Goal: Task Accomplishment & Management: Use online tool/utility

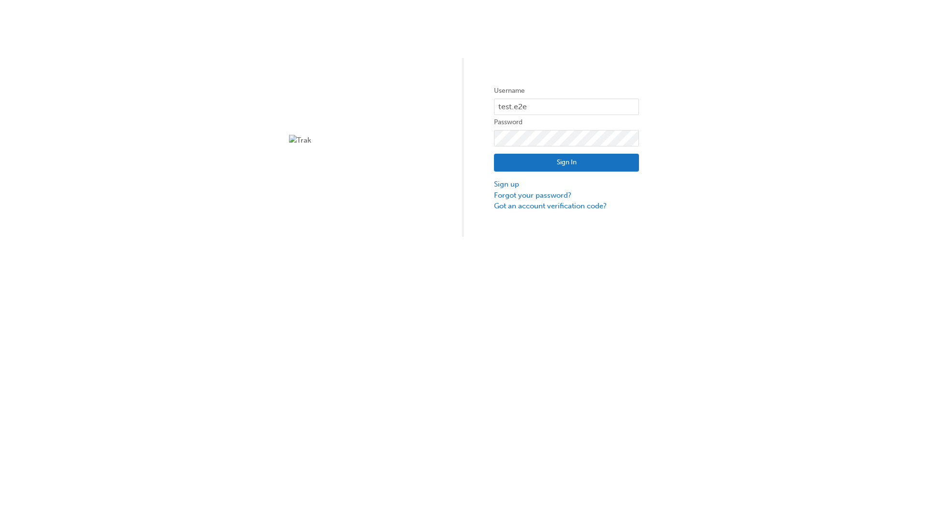
type input "test.e2e.user14"
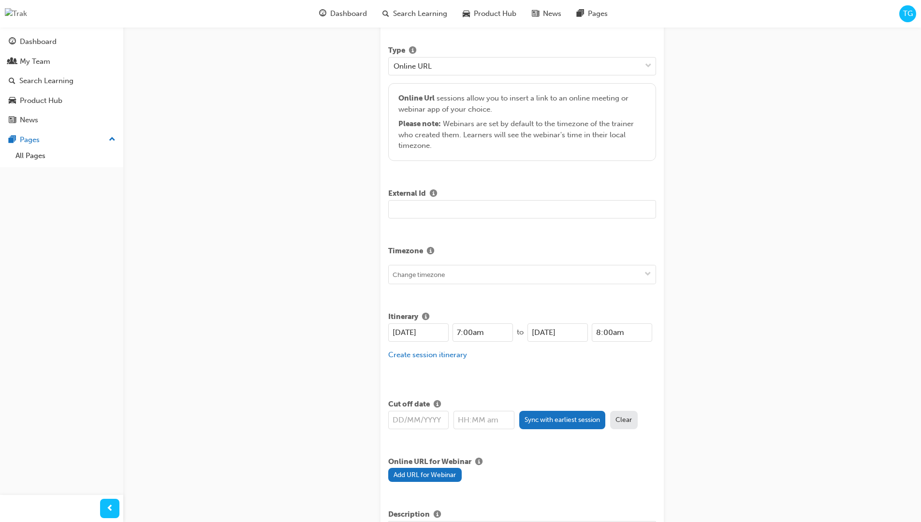
type input "Title for testing purposes"
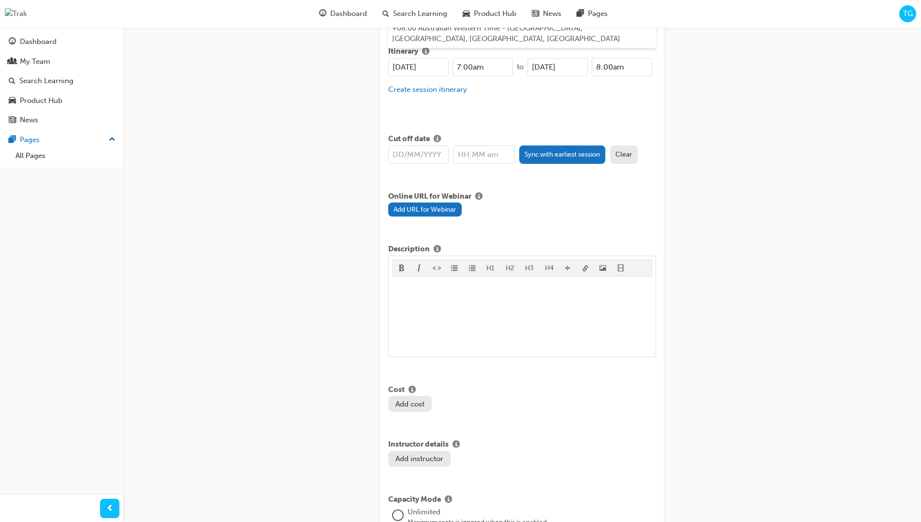
type input "australian western time"
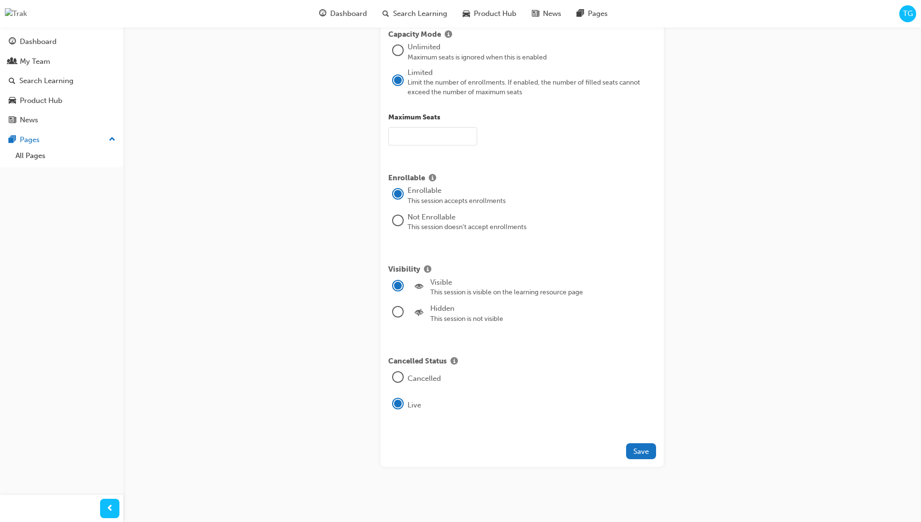
type input "21"
type input "[DATE]"
type input "7:00am"
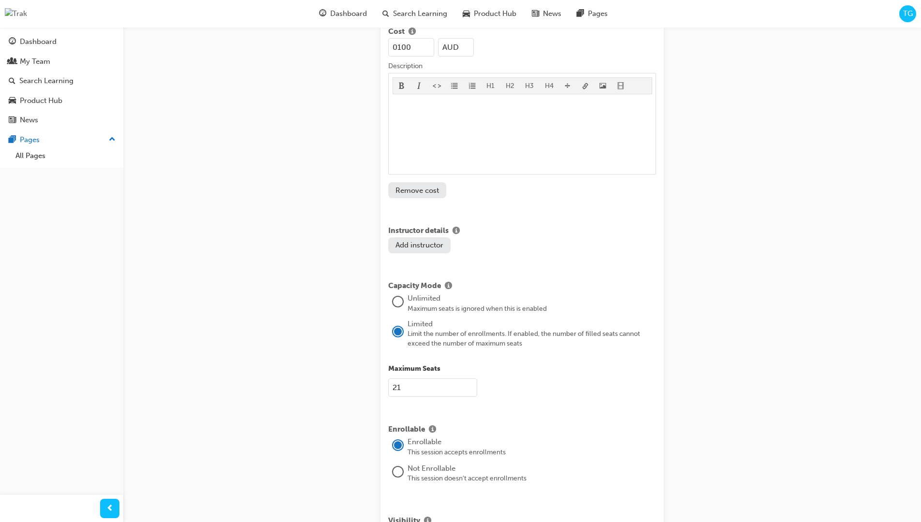
type input "100"
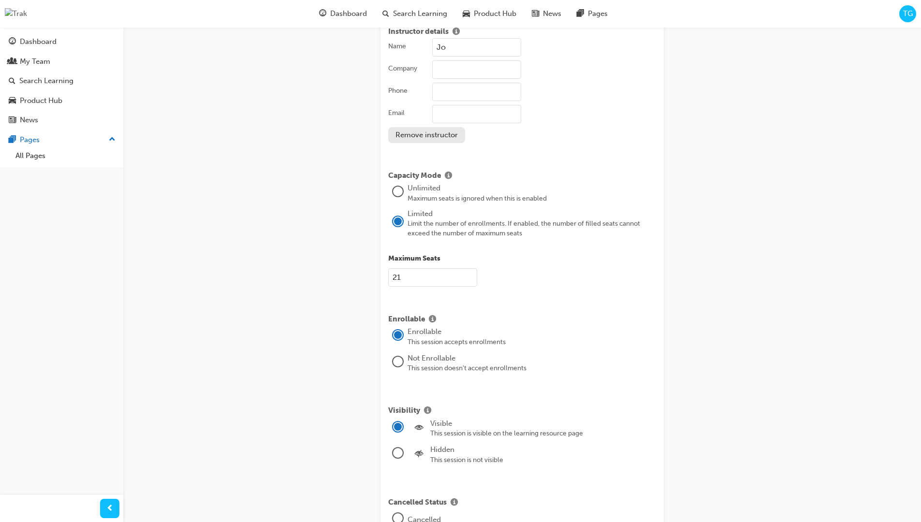
type input "[PERSON_NAME]"
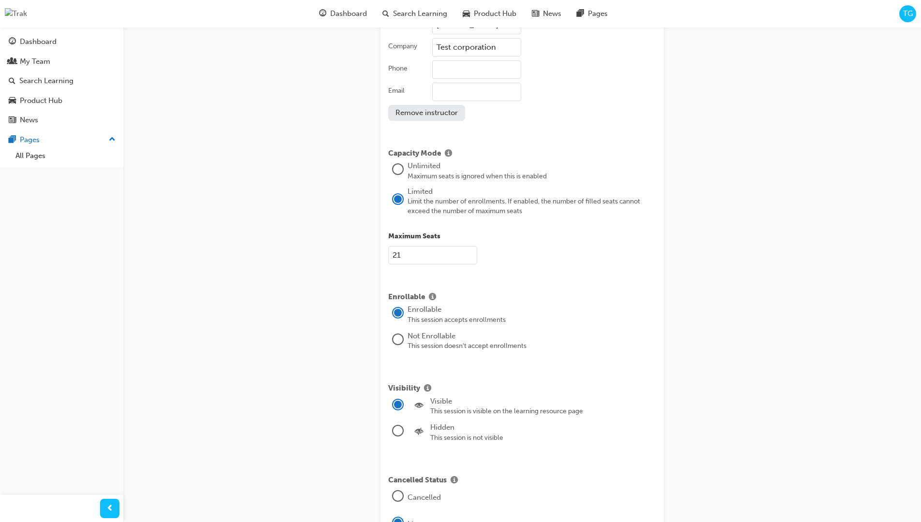
type input "Test corporation"
